Goal: Complete application form

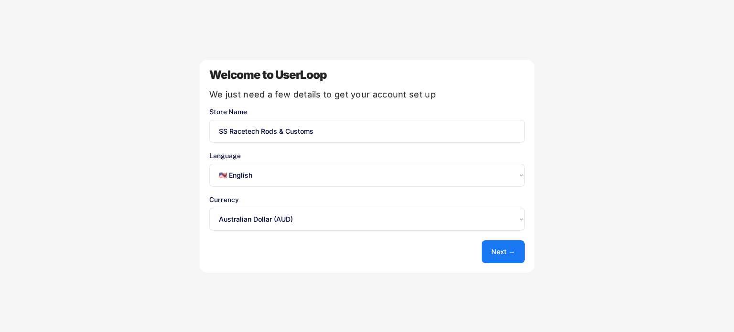
select select ""en""
select select ""1348695171700984260__LOOKUP__1635527638684x651913256305185500""
click at [505, 248] on button "Next →" at bounding box center [502, 251] width 43 height 23
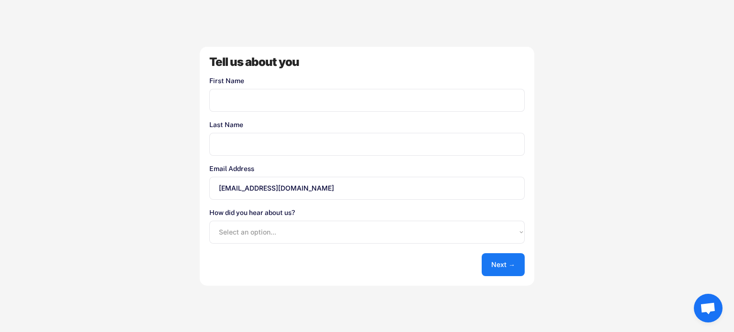
click at [248, 98] on input "input" at bounding box center [366, 100] width 315 height 23
type input "SUE"
click at [232, 141] on input "input" at bounding box center [366, 144] width 315 height 23
type input "[PERSON_NAME]"
click at [421, 235] on select "Select an option... Shopify App Store Google UserLoop Blog Referred by a friend…" at bounding box center [366, 232] width 315 height 23
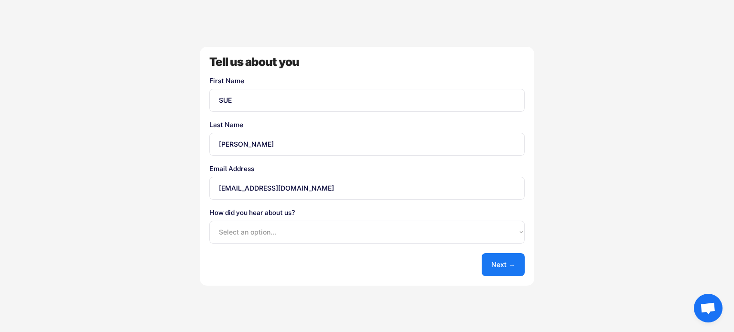
select select ""shopify_app_store""
click at [209, 221] on select "Select an option... Shopify App Store Google UserLoop Blog Referred by a friend…" at bounding box center [366, 232] width 315 height 23
click at [506, 261] on button "Next →" at bounding box center [502, 264] width 43 height 23
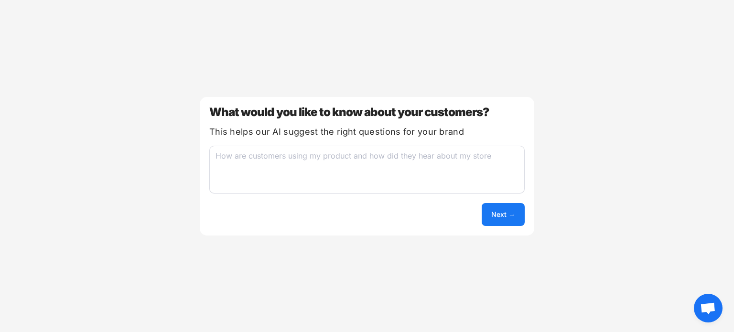
click at [259, 156] on textarea at bounding box center [366, 170] width 315 height 48
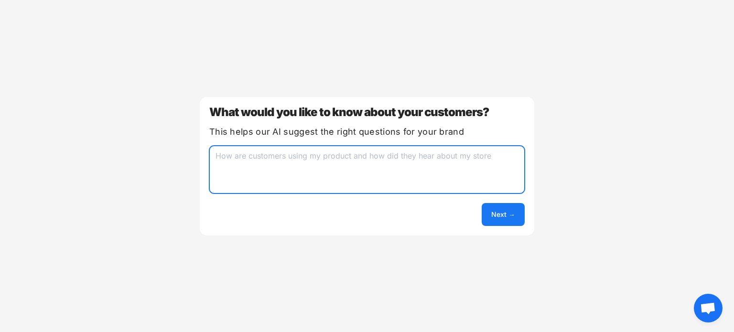
type textarea "h"
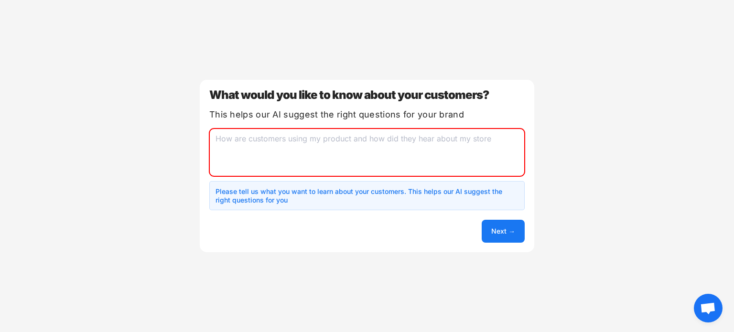
drag, startPoint x: 499, startPoint y: 139, endPoint x: 232, endPoint y: 133, distance: 267.6
click at [251, 134] on textarea at bounding box center [366, 152] width 315 height 48
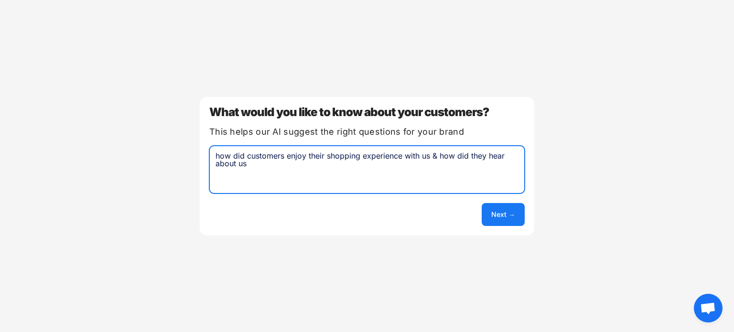
type textarea "how did customers enjoy their shopping experience with us & how did they hear a…"
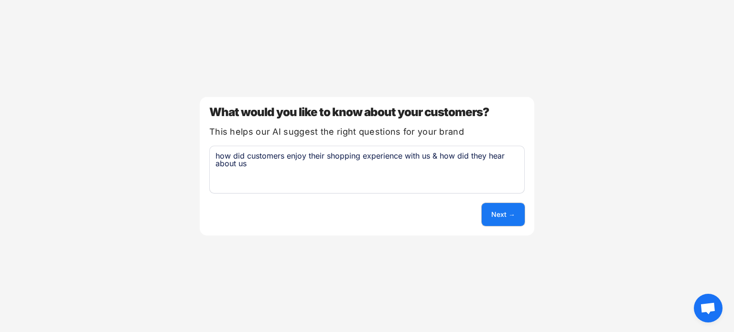
click at [507, 213] on button "Next →" at bounding box center [502, 214] width 43 height 23
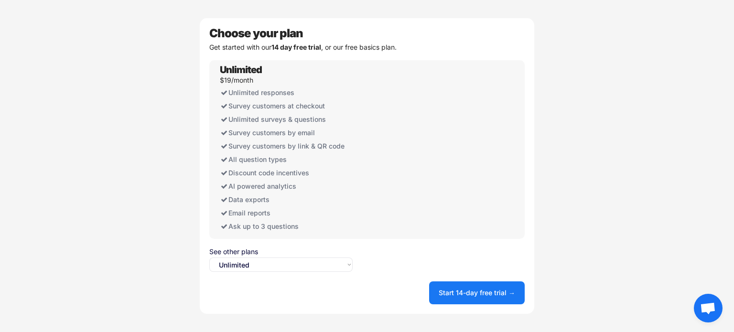
click at [342, 264] on select "Select an option... Unlimited Free" at bounding box center [280, 264] width 143 height 14
select select ""free0""
click at [209, 257] on select "Select an option... Unlimited Free" at bounding box center [280, 264] width 143 height 14
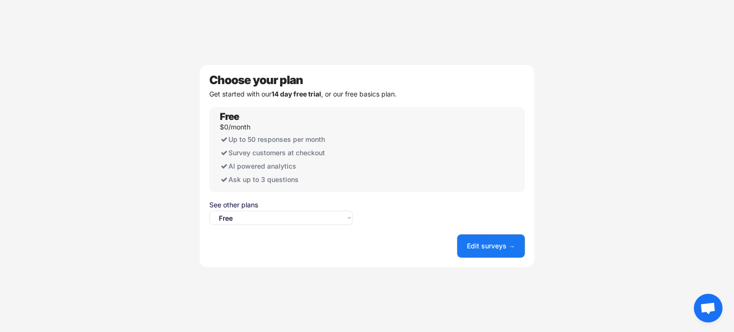
click at [489, 244] on button "Edit surveys →" at bounding box center [490, 246] width 67 height 23
